Goal: Check status: Check status

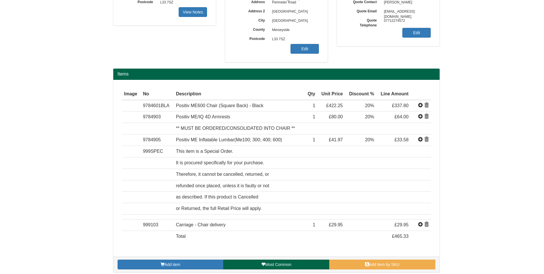
scroll to position [115, 0]
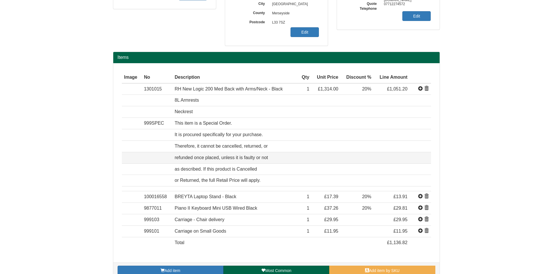
scroll to position [138, 0]
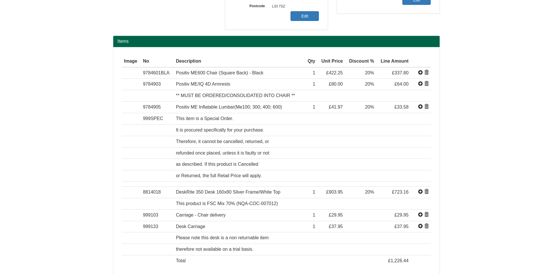
scroll to position [172, 0]
